Goal: Task Accomplishment & Management: Use online tool/utility

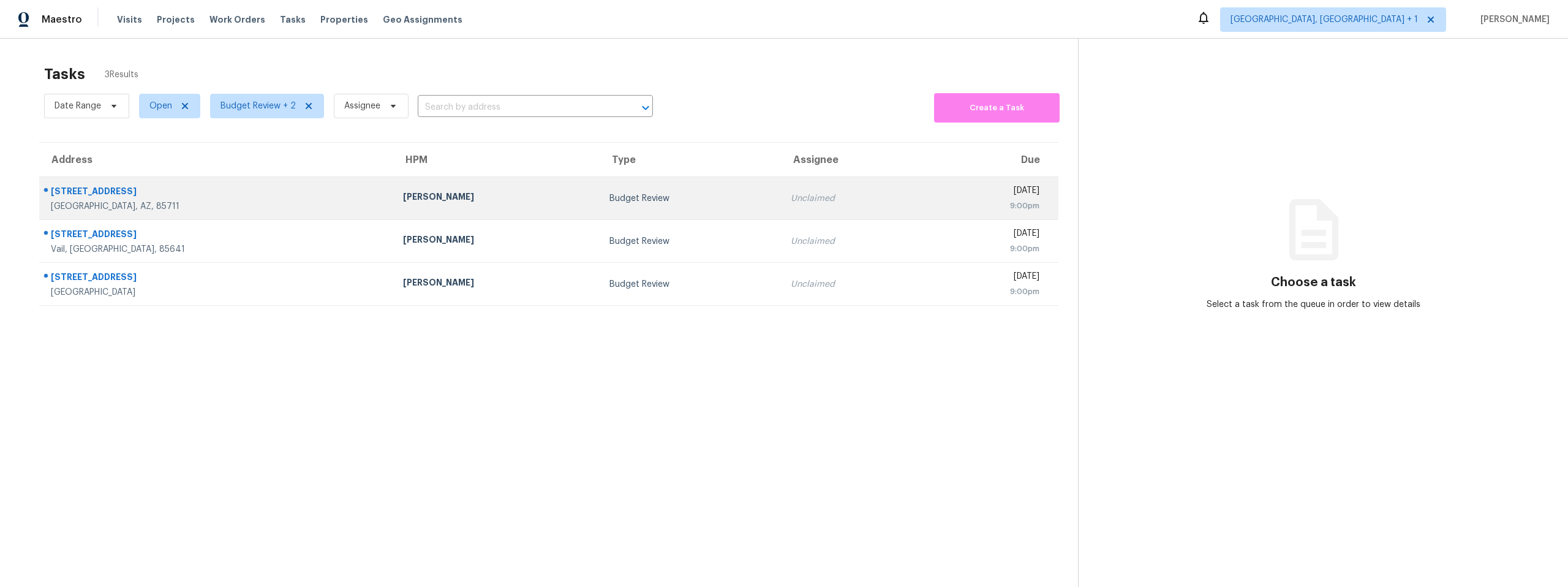
click at [791, 196] on div "Unclaimed" at bounding box center [853, 199] width 125 height 13
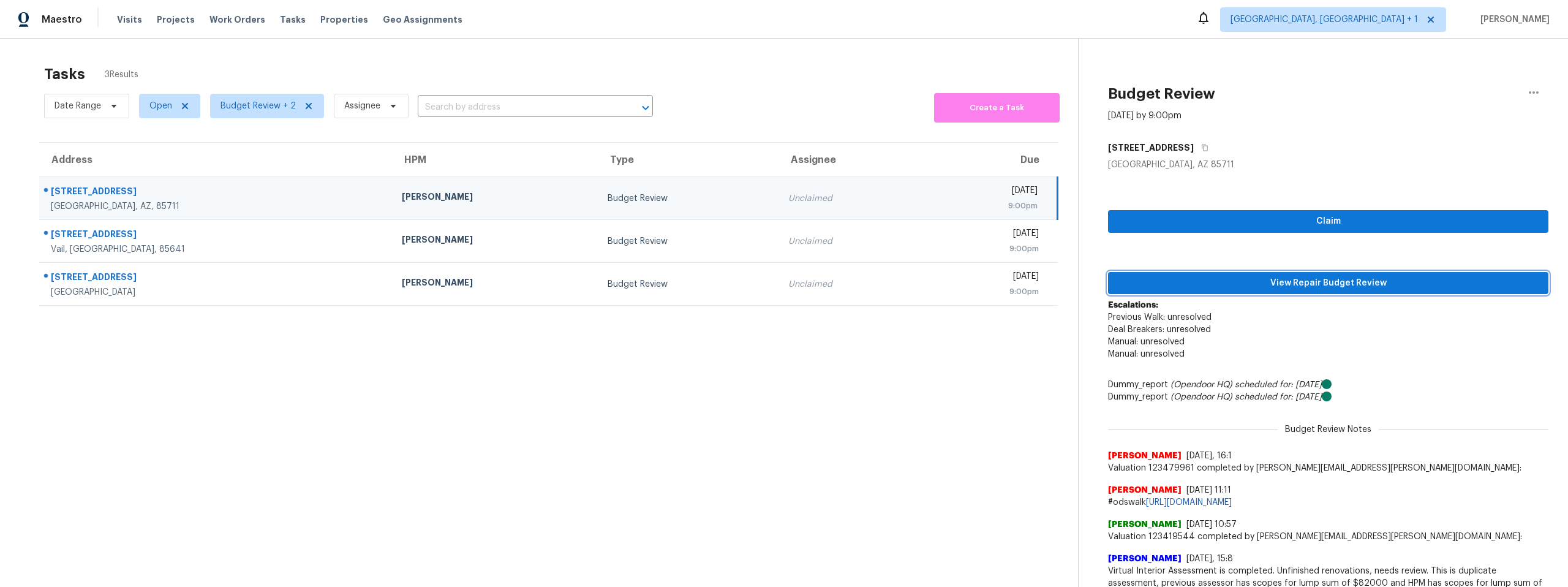
click at [1230, 287] on span "View Repair Budget Review" at bounding box center [1328, 283] width 421 height 15
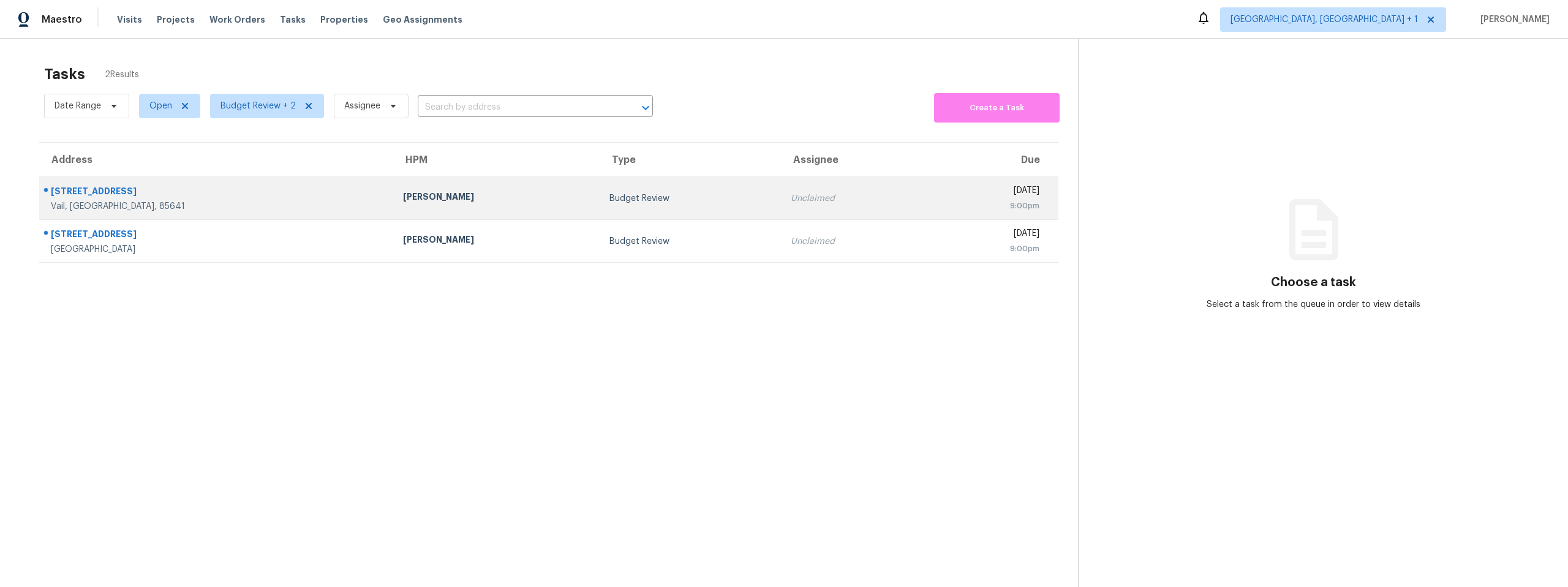
click at [209, 198] on div "[STREET_ADDRESS]" at bounding box center [217, 192] width 332 height 15
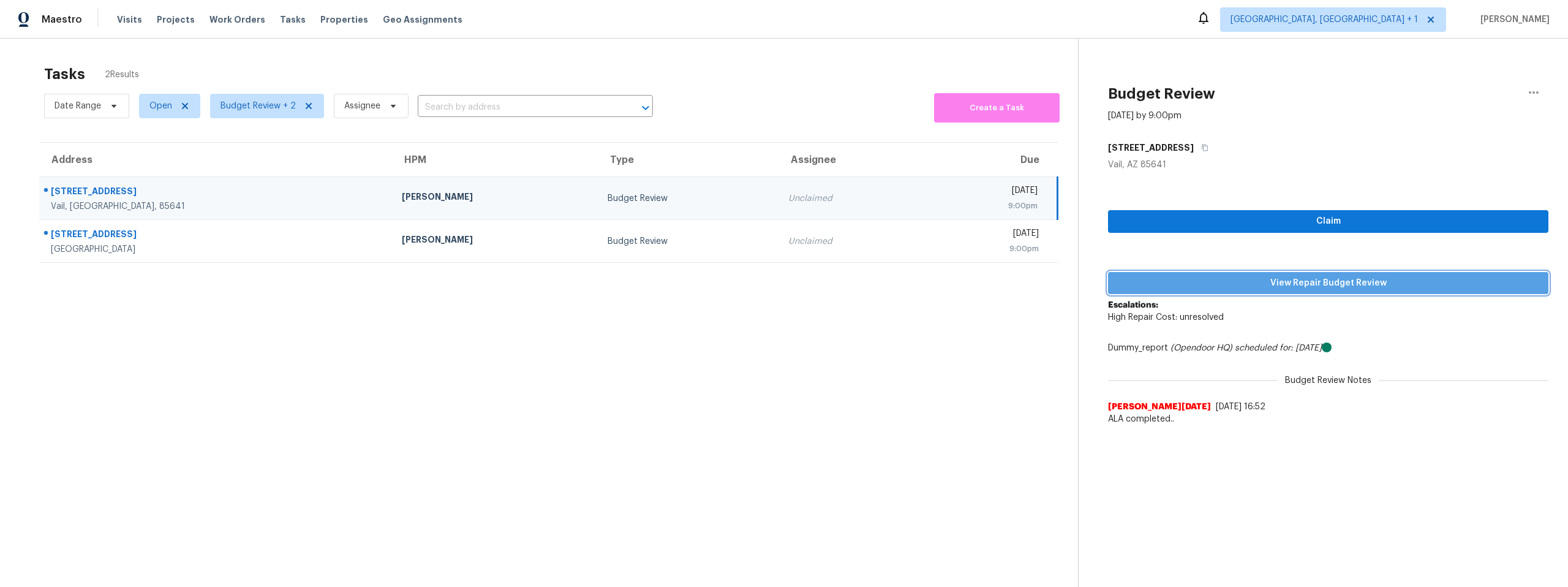
click at [1195, 284] on span "View Repair Budget Review" at bounding box center [1328, 283] width 421 height 15
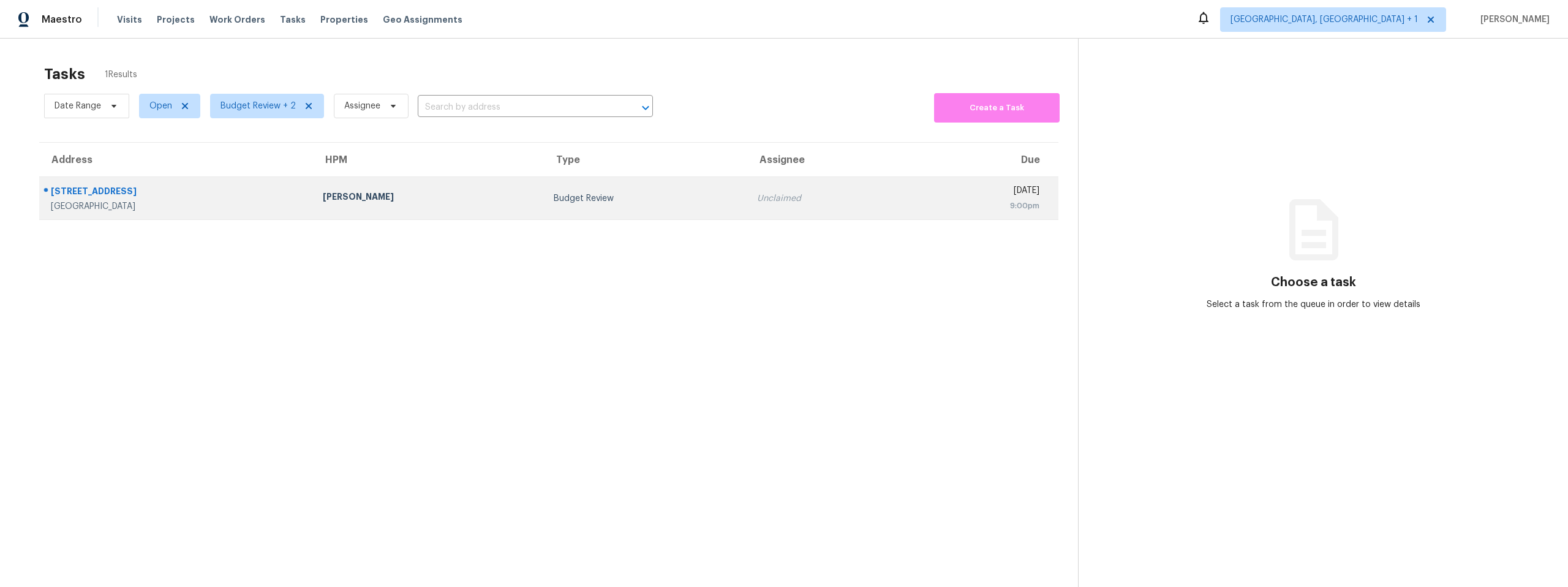
click at [213, 189] on div "[STREET_ADDRESS]" at bounding box center [177, 192] width 253 height 15
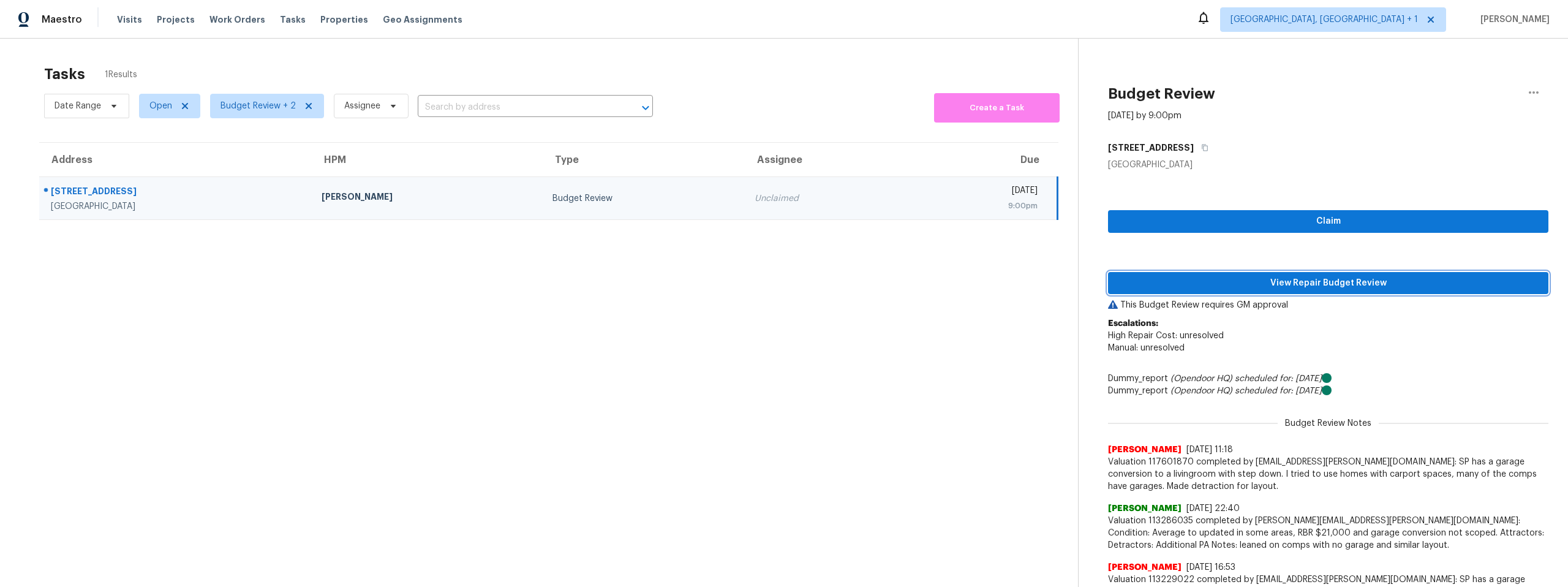
click at [1310, 284] on span "View Repair Budget Review" at bounding box center [1328, 283] width 421 height 15
